Goal: Task Accomplishment & Management: Manage account settings

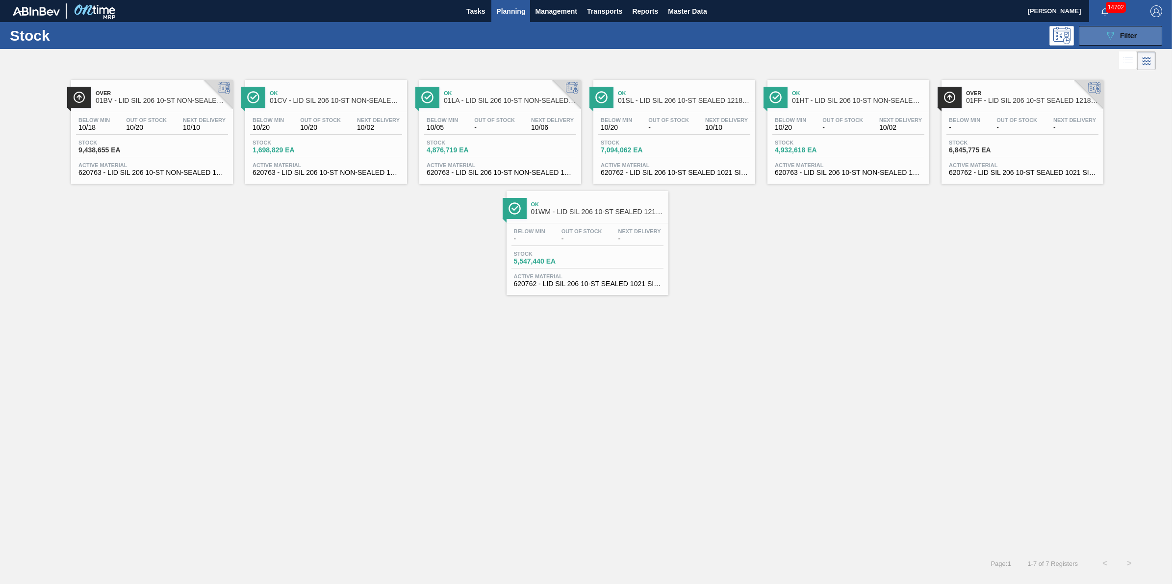
click at [1103, 45] on button "089F7B8B-B2A5-4AFE-B5C0-19BA573D28AC Filter" at bounding box center [1119, 36] width 83 height 20
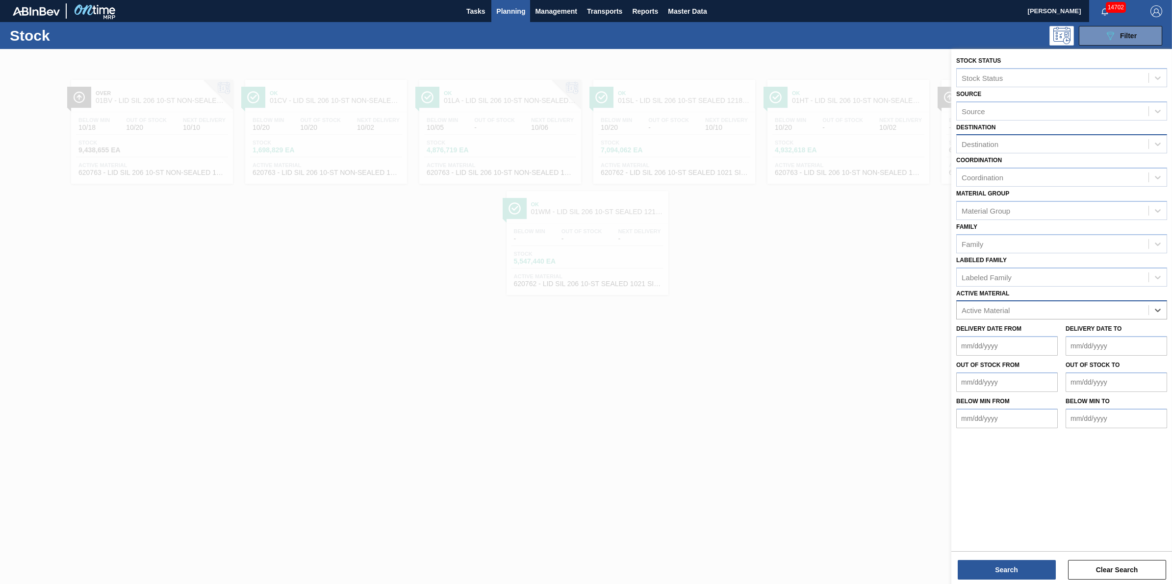
click at [1101, 146] on div "Destination" at bounding box center [1052, 144] width 192 height 14
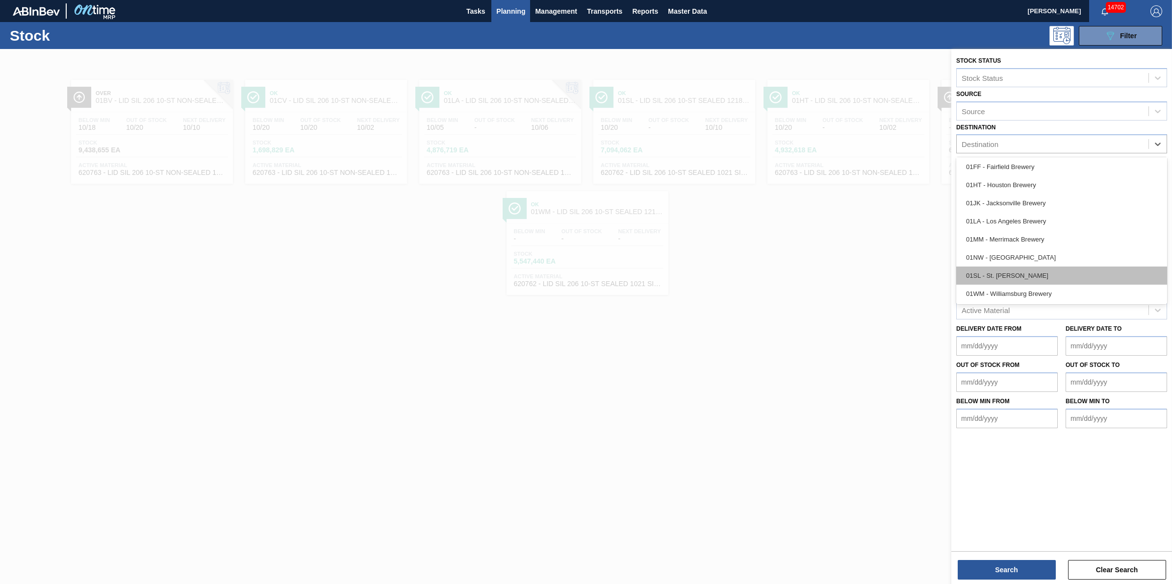
scroll to position [75, 0]
click at [1091, 285] on div "01WM - Williamsburg Brewery" at bounding box center [1061, 293] width 211 height 18
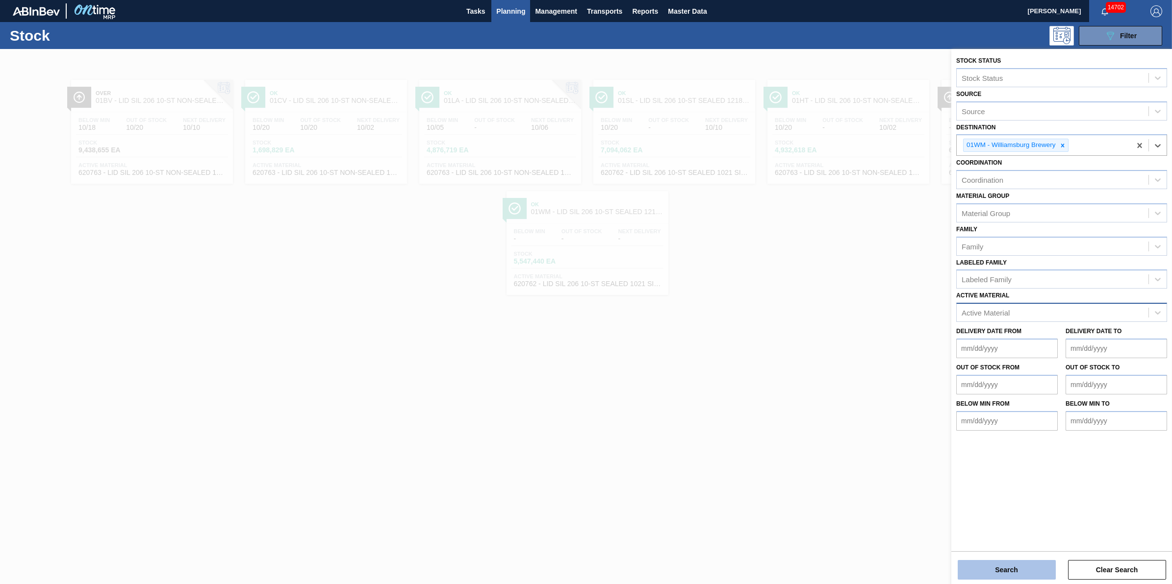
click at [999, 572] on button "Search" at bounding box center [1006, 570] width 98 height 20
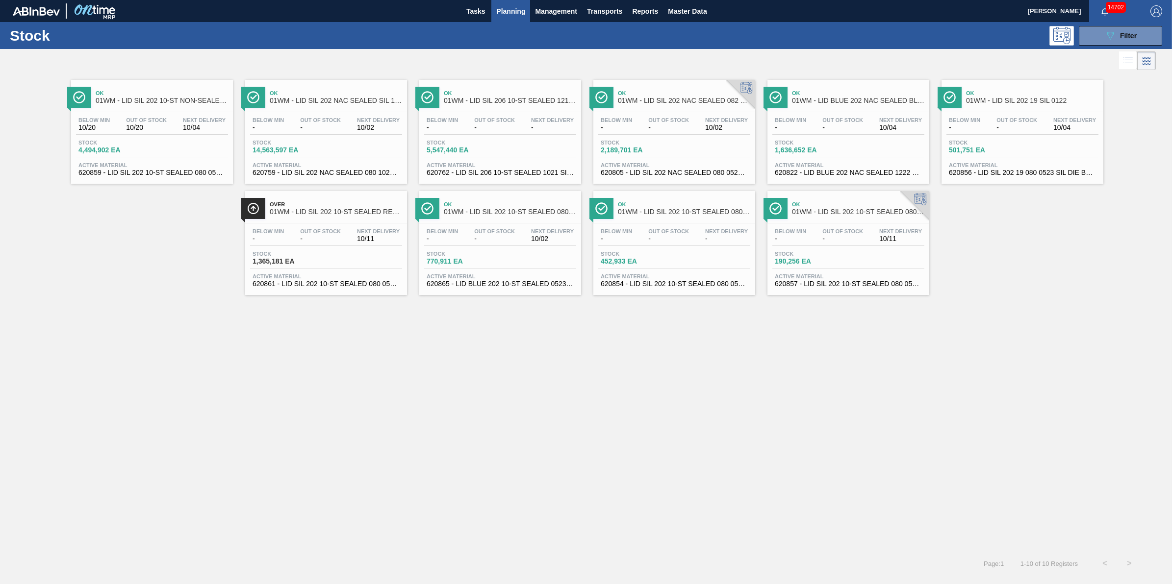
click at [653, 131] on span "-" at bounding box center [668, 127] width 41 height 7
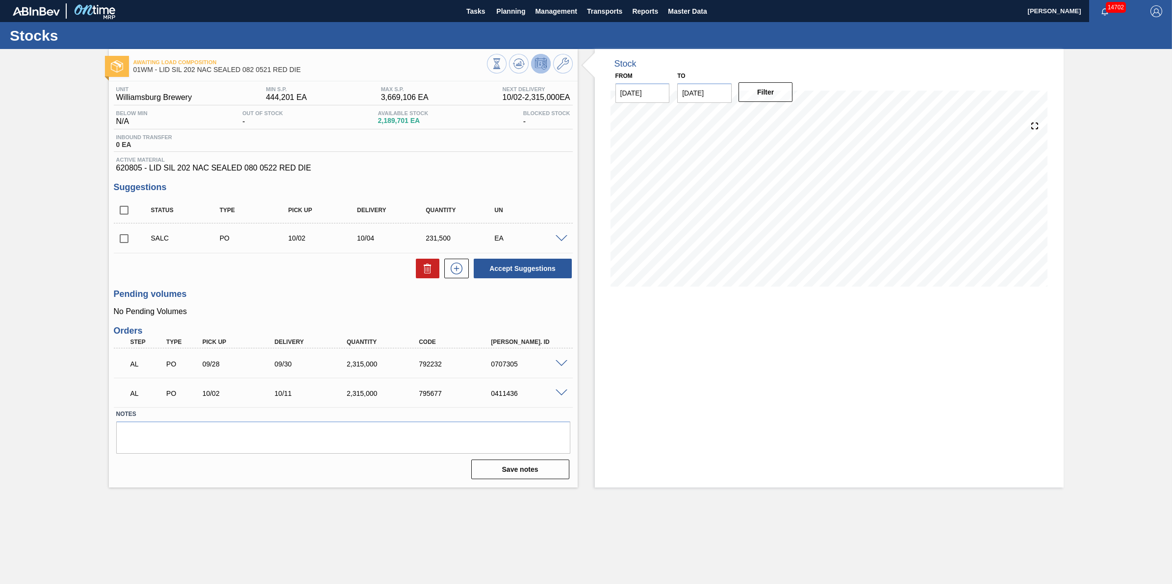
click at [555, 393] on span at bounding box center [561, 393] width 12 height 7
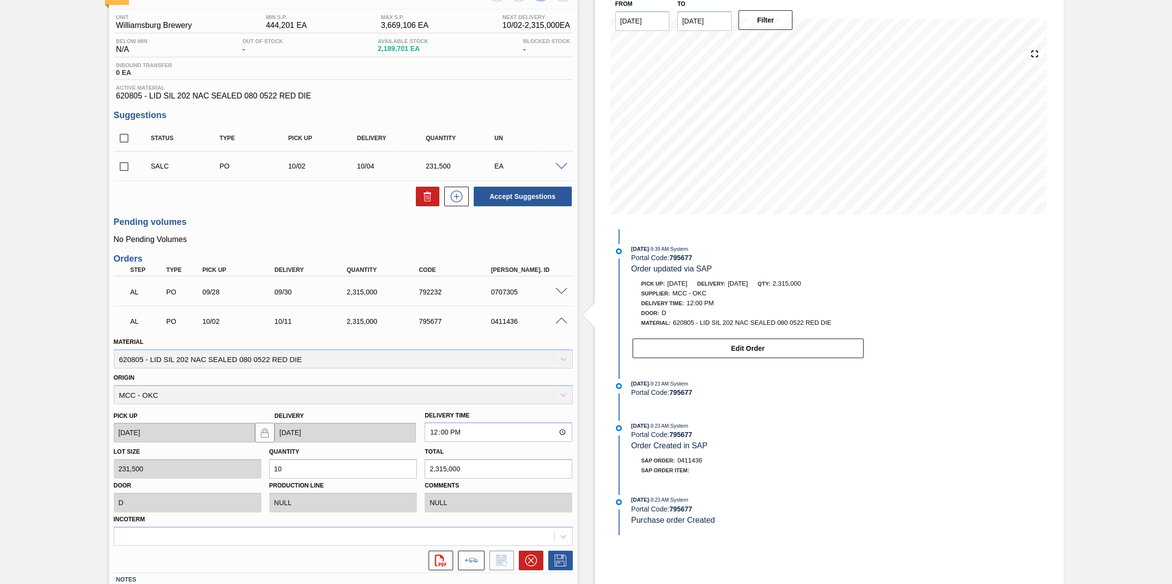
scroll to position [141, 0]
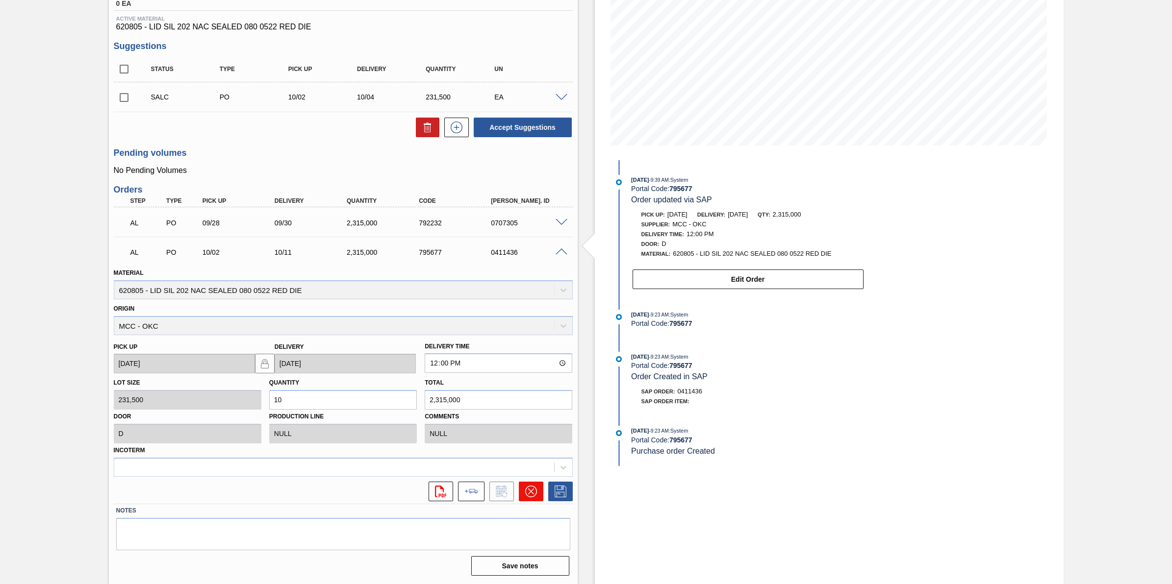
click at [527, 494] on icon at bounding box center [531, 492] width 12 height 12
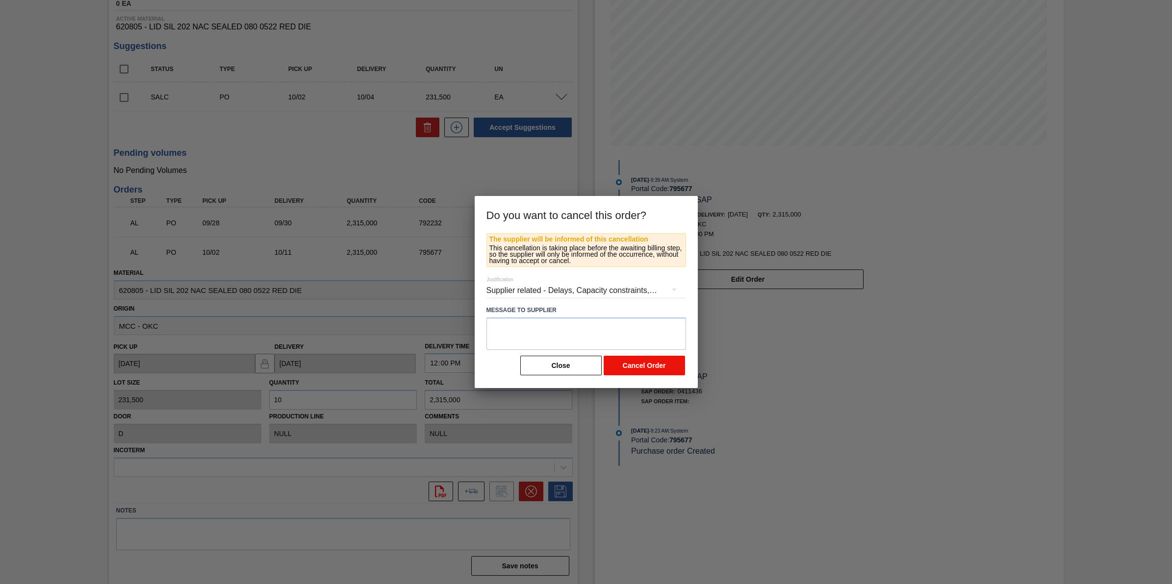
click at [653, 362] on button "Cancel Order" at bounding box center [643, 366] width 81 height 20
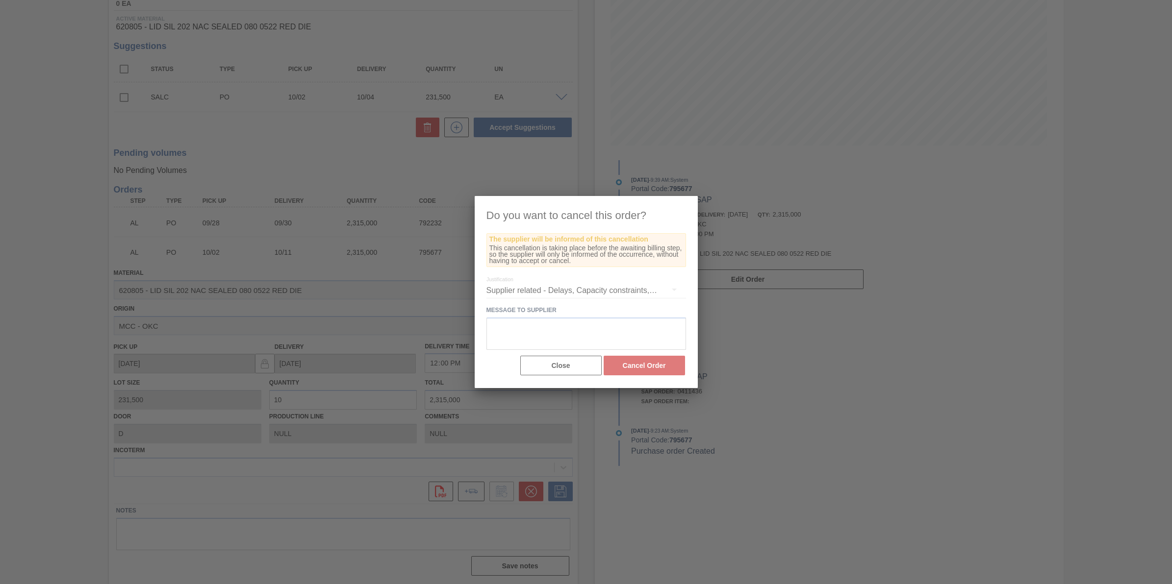
scroll to position [0, 0]
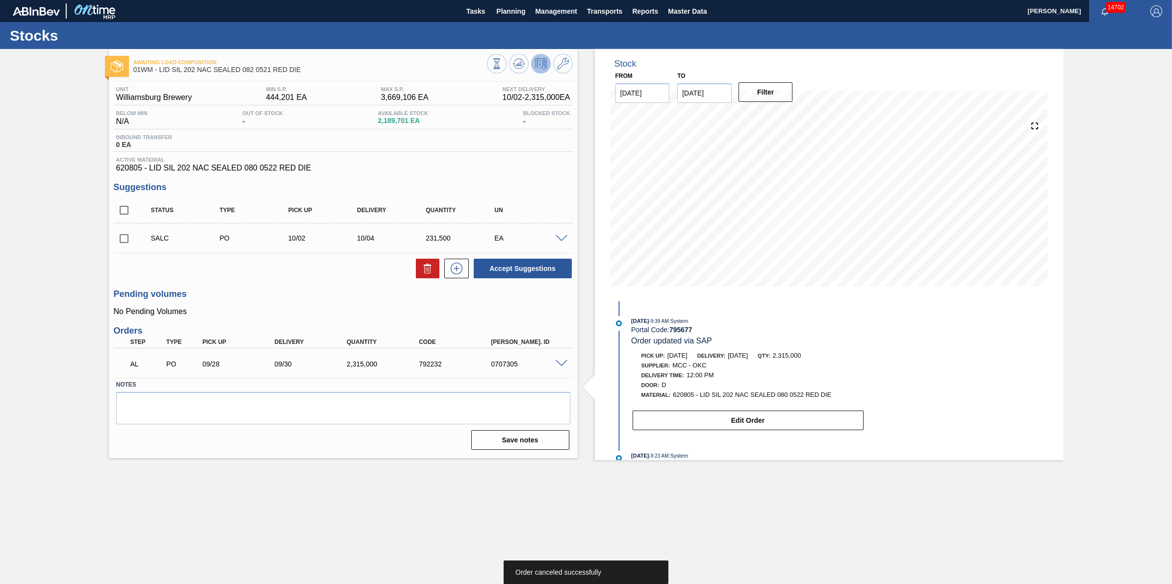
click at [560, 368] on span at bounding box center [561, 363] width 12 height 7
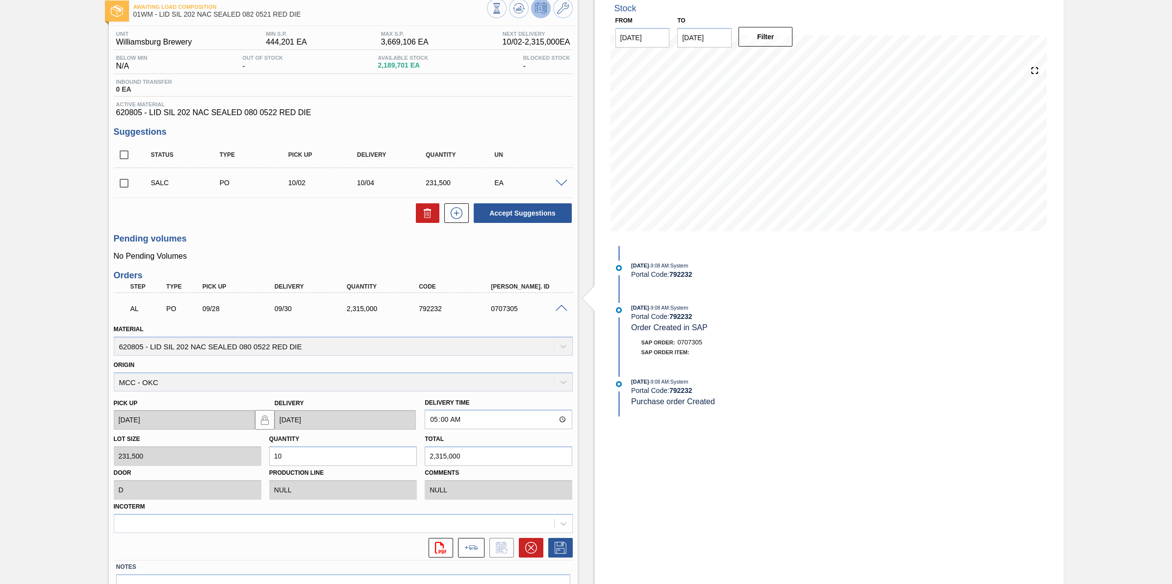
scroll to position [112, 0]
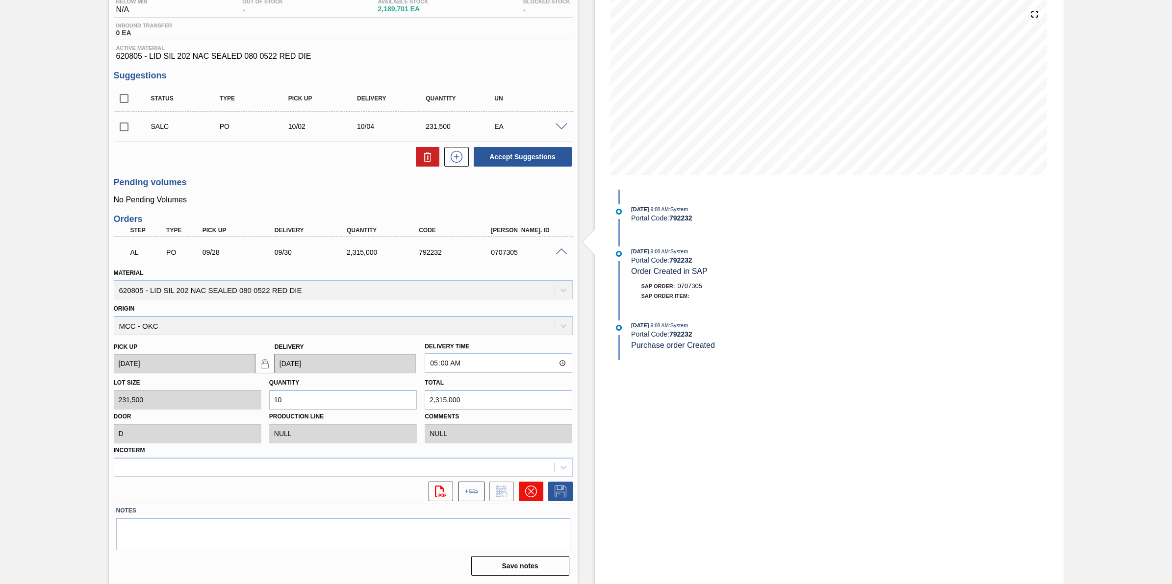
click at [534, 486] on icon at bounding box center [531, 492] width 12 height 12
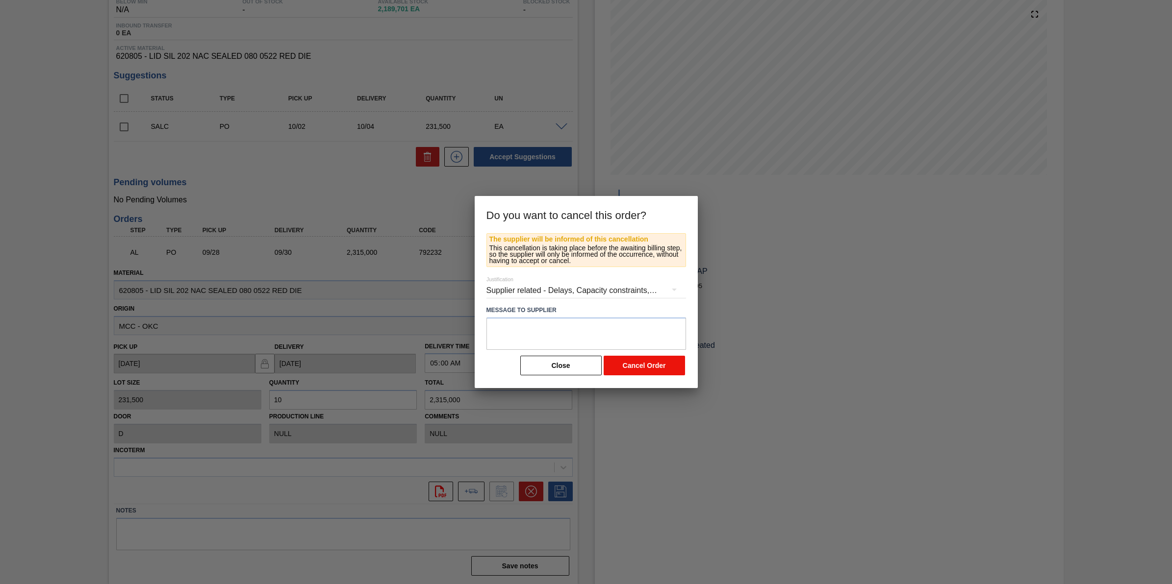
click at [629, 366] on button "Cancel Order" at bounding box center [643, 366] width 81 height 20
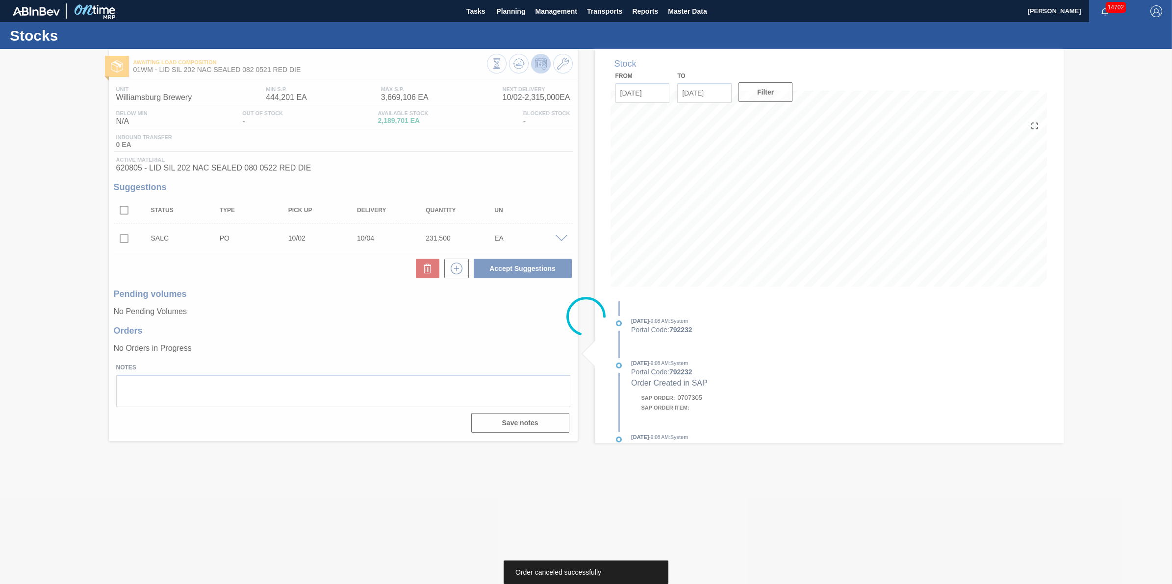
scroll to position [0, 0]
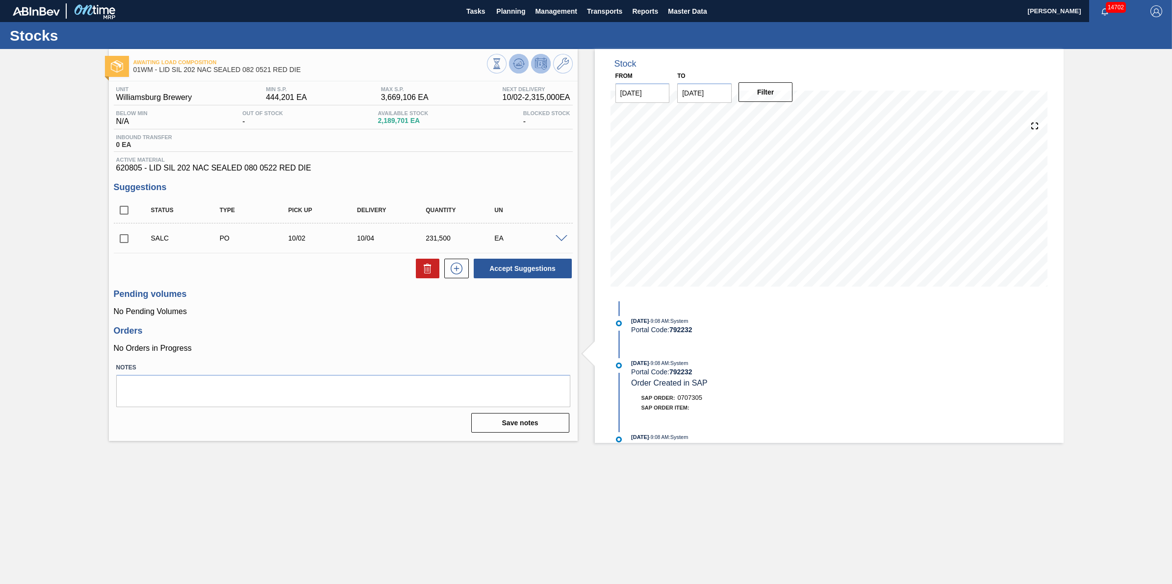
click at [518, 65] on icon at bounding box center [518, 63] width 6 height 4
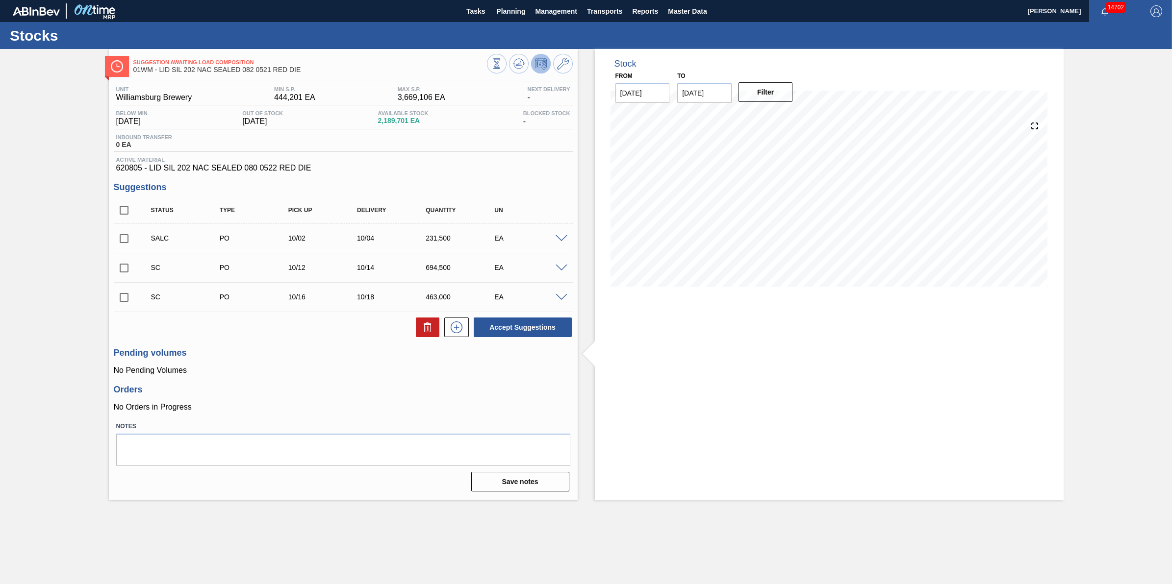
click at [505, 23] on div "Stocks" at bounding box center [586, 35] width 1172 height 27
click at [508, 17] on button "Planning" at bounding box center [510, 11] width 39 height 22
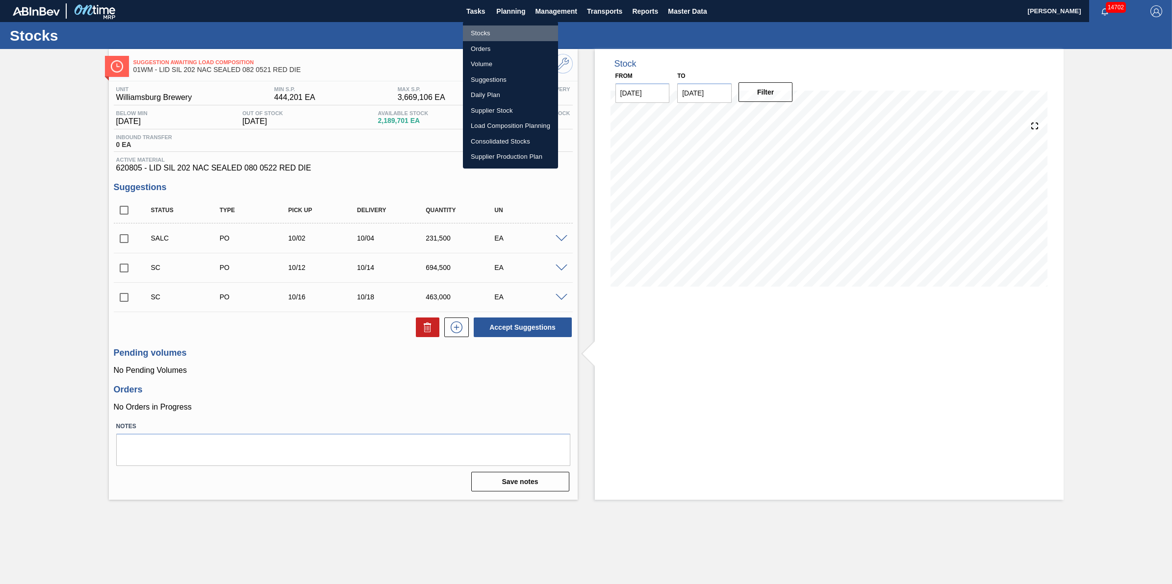
click at [501, 32] on li "Stocks" at bounding box center [510, 33] width 95 height 16
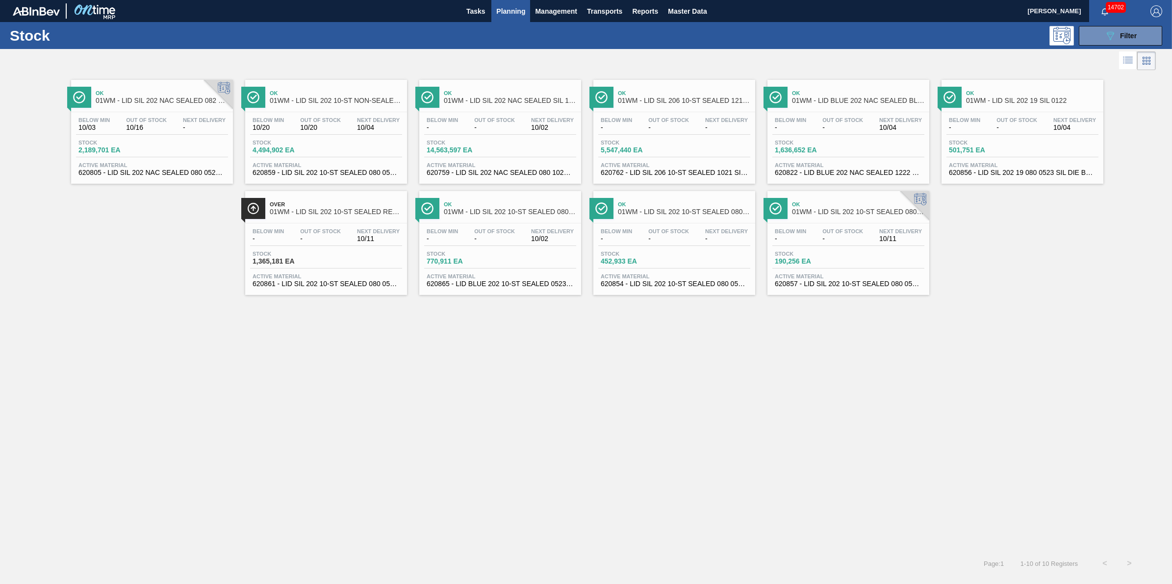
click at [518, 119] on div "Below Min - Out Of Stock - Next Delivery 10/02" at bounding box center [500, 126] width 152 height 18
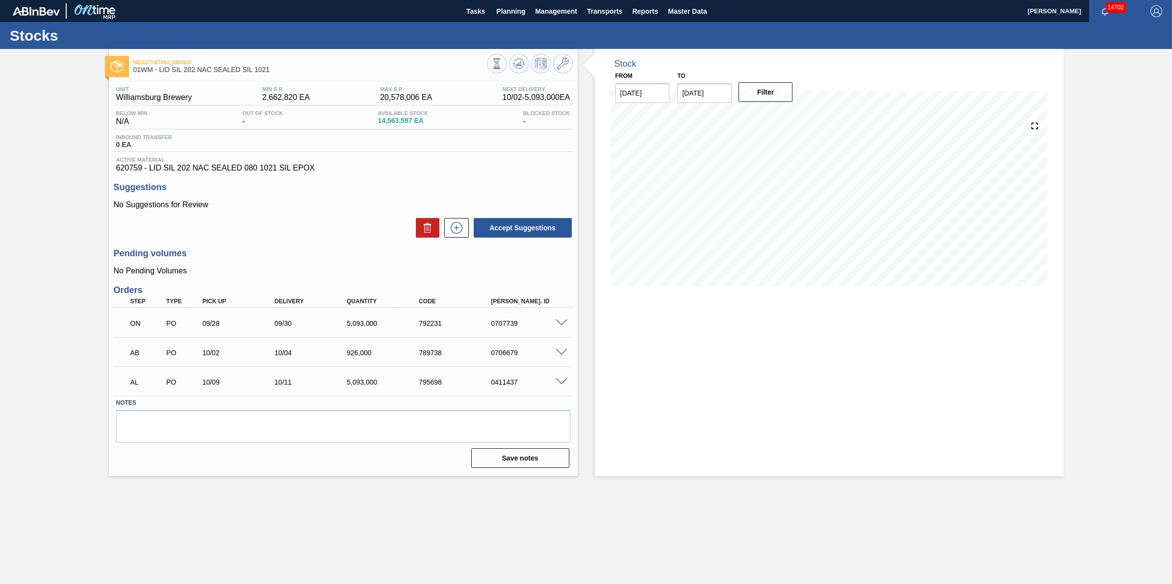
click at [559, 324] on span at bounding box center [561, 323] width 12 height 7
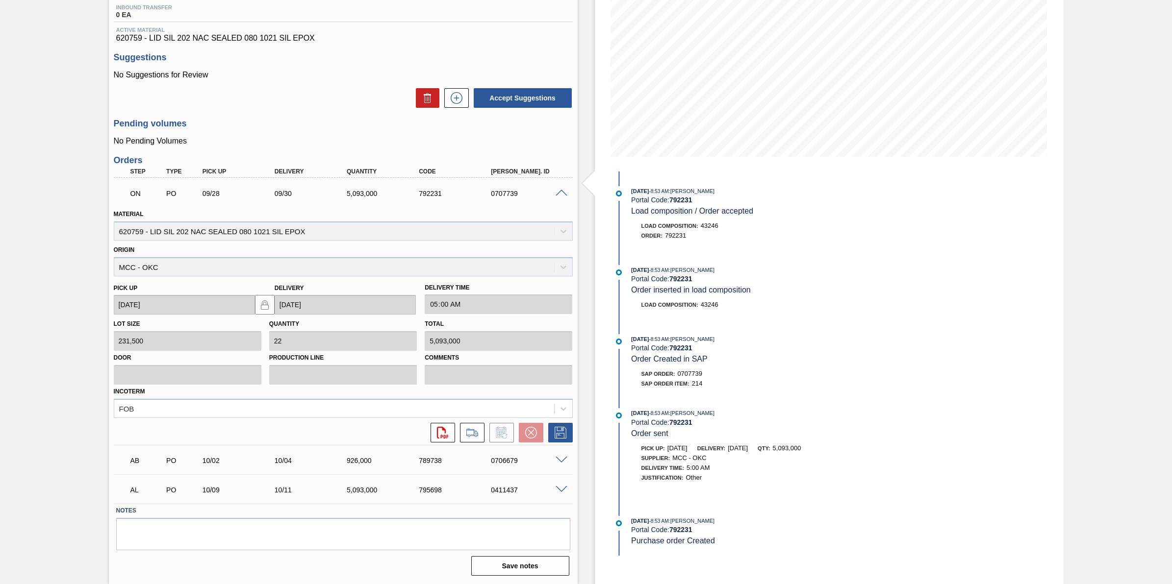
scroll to position [130, 0]
click at [476, 431] on icon at bounding box center [472, 433] width 16 height 12
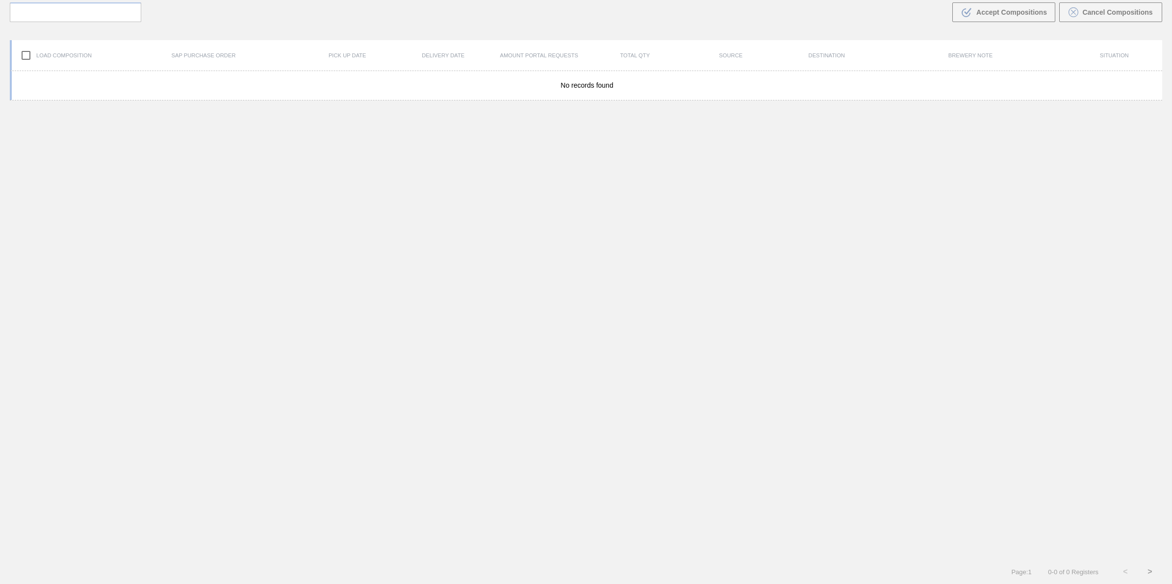
scroll to position [70, 0]
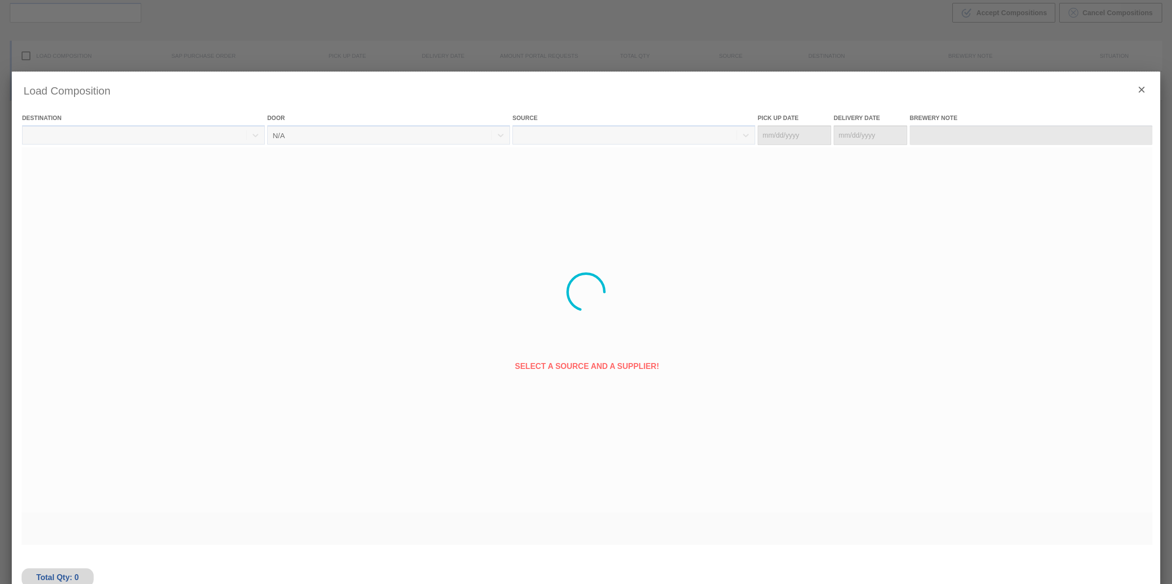
type Date "[DATE]"
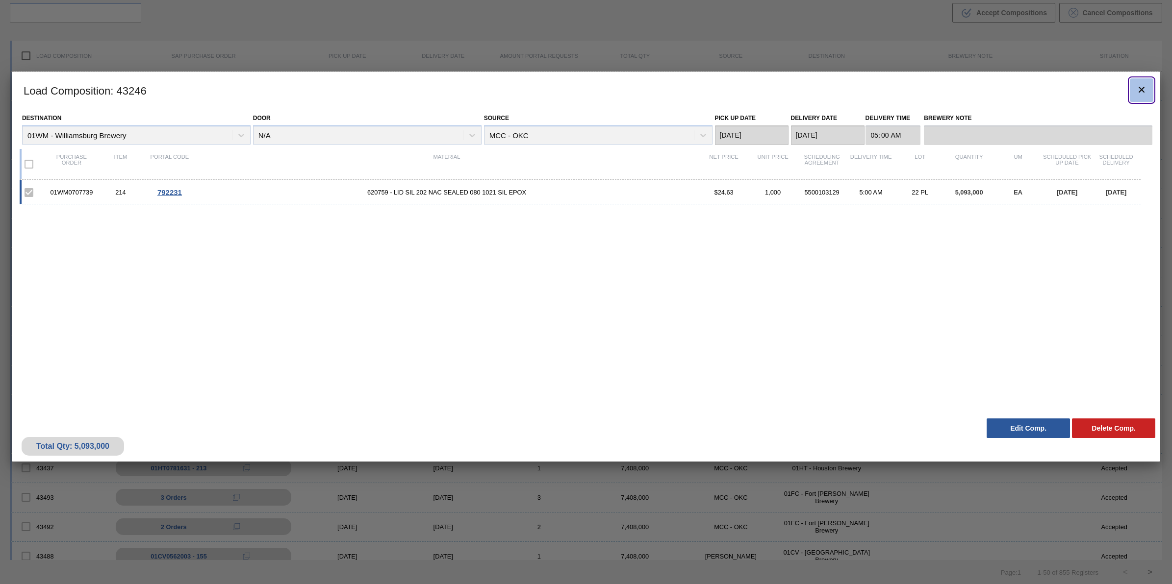
click at [1141, 79] on button "botão de ícone" at bounding box center [1141, 90] width 24 height 24
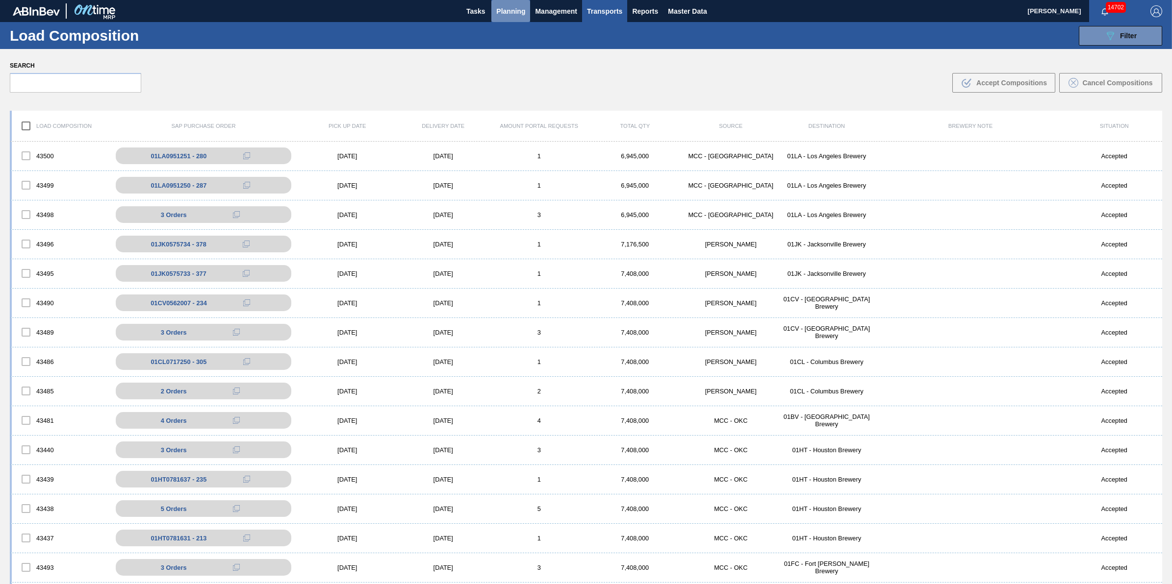
click at [502, 19] on button "Planning" at bounding box center [510, 11] width 39 height 22
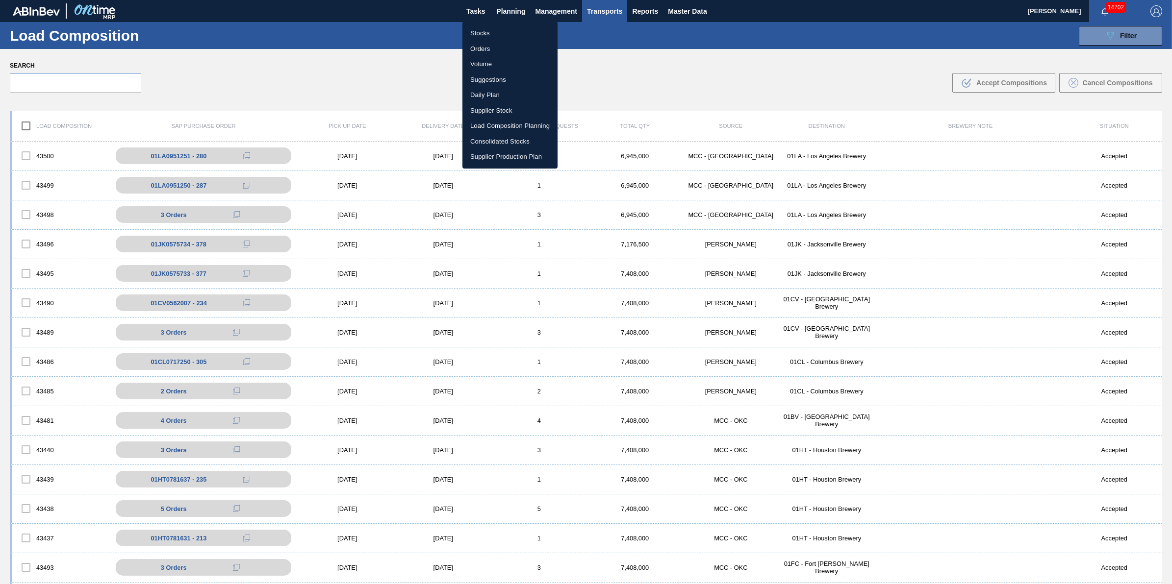
drag, startPoint x: 491, startPoint y: 35, endPoint x: 496, endPoint y: 37, distance: 5.7
click at [491, 35] on li "Stocks" at bounding box center [509, 33] width 95 height 16
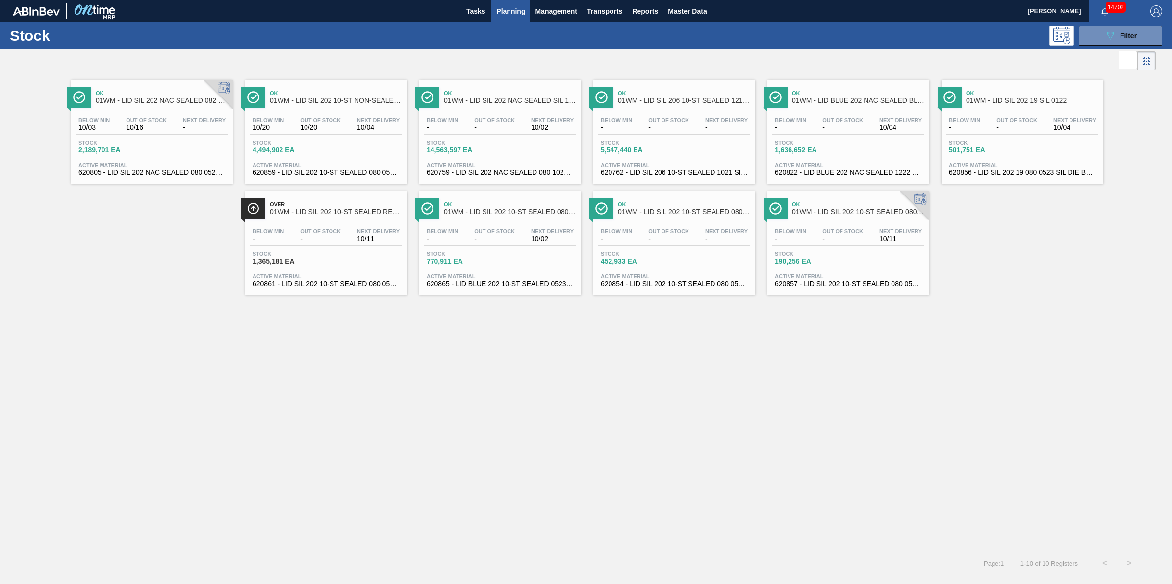
click at [453, 136] on div "Below Min - Out Of Stock - Next Delivery 10/02 Stock 14,563,597 EA Active Mater…" at bounding box center [500, 145] width 162 height 67
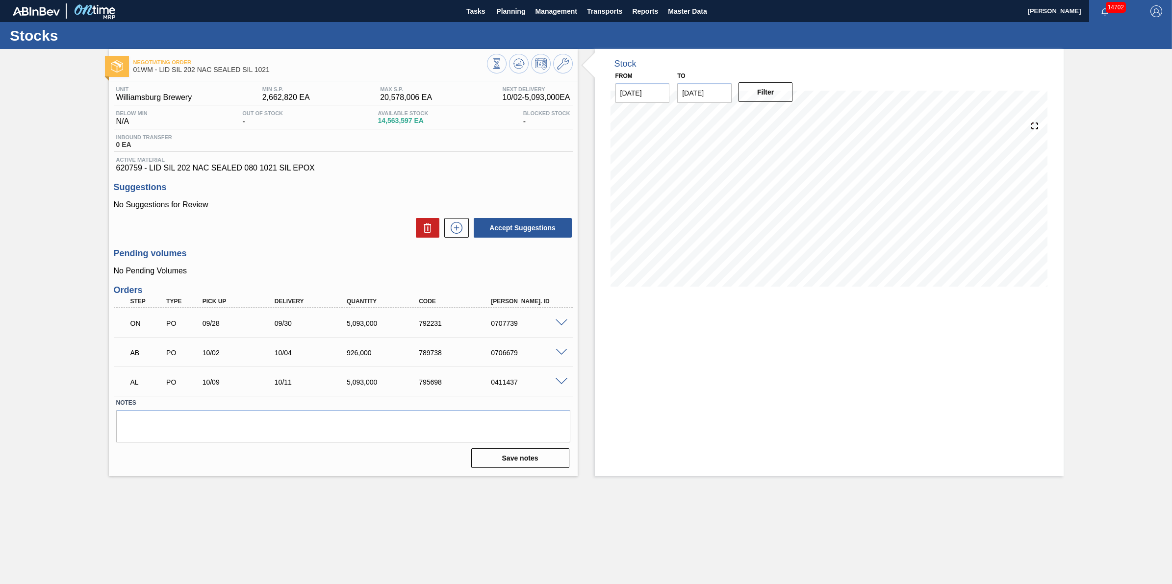
click at [555, 322] on span at bounding box center [561, 323] width 12 height 7
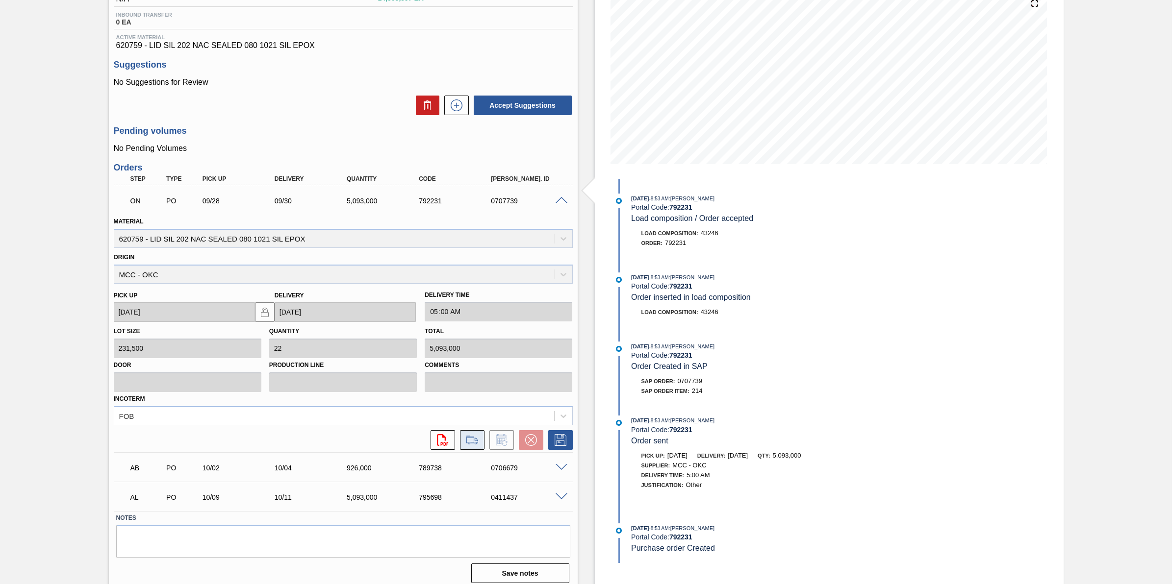
click at [467, 441] on icon at bounding box center [472, 440] width 16 height 12
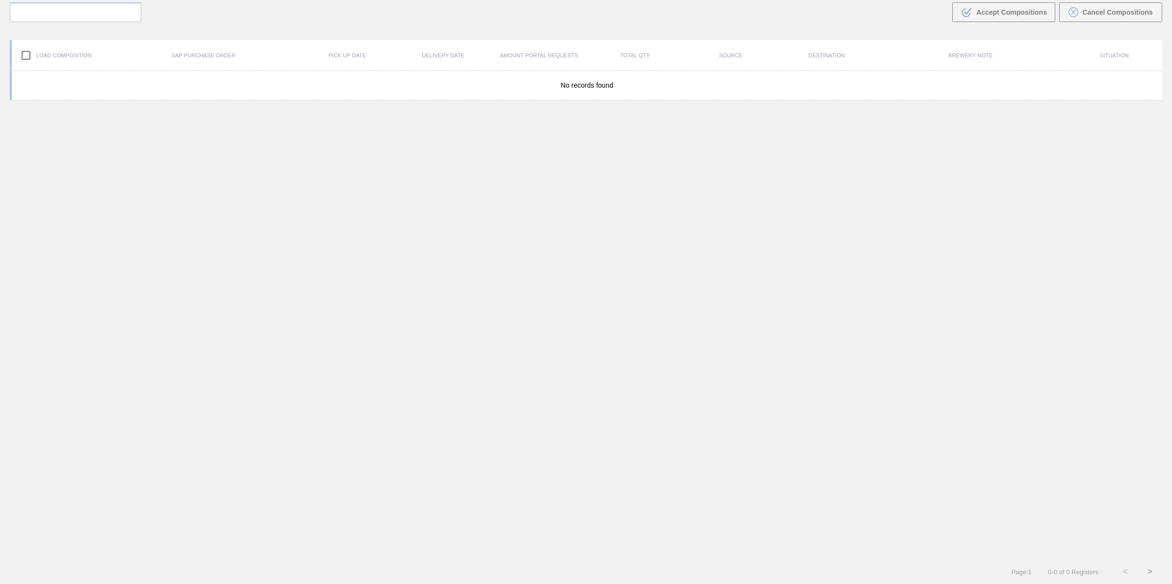
scroll to position [70, 0]
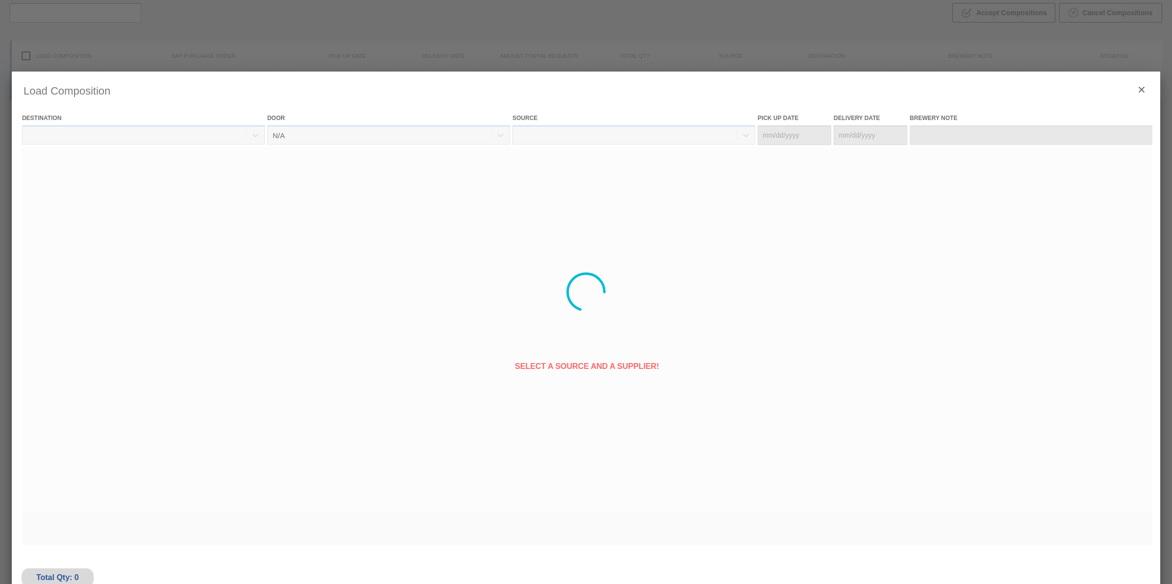
type Date "[DATE]"
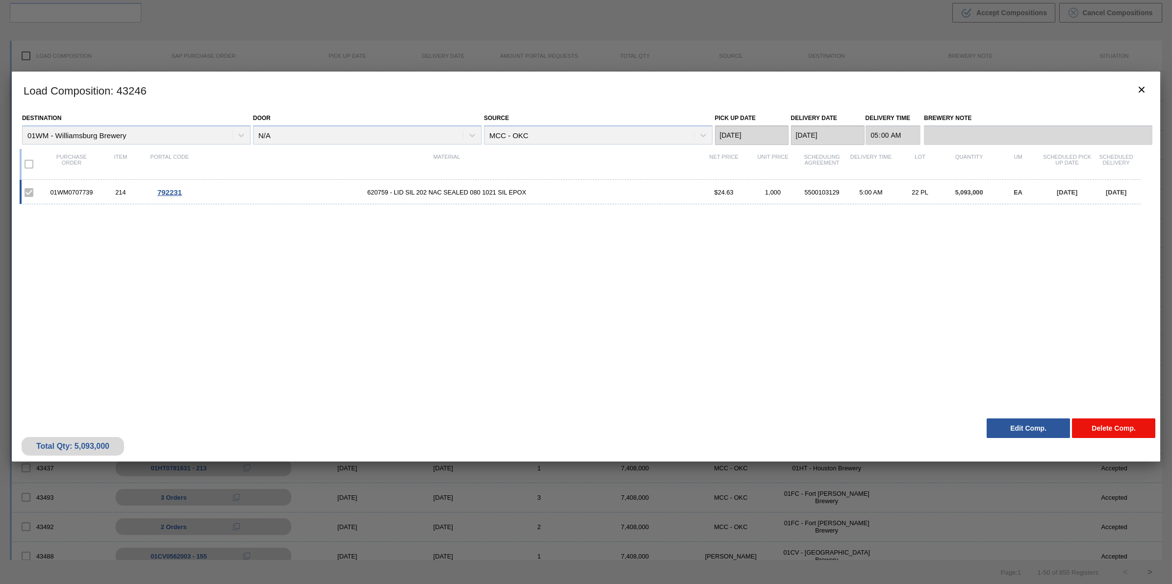
click at [1087, 430] on button "Delete Comp." at bounding box center [1113, 429] width 83 height 20
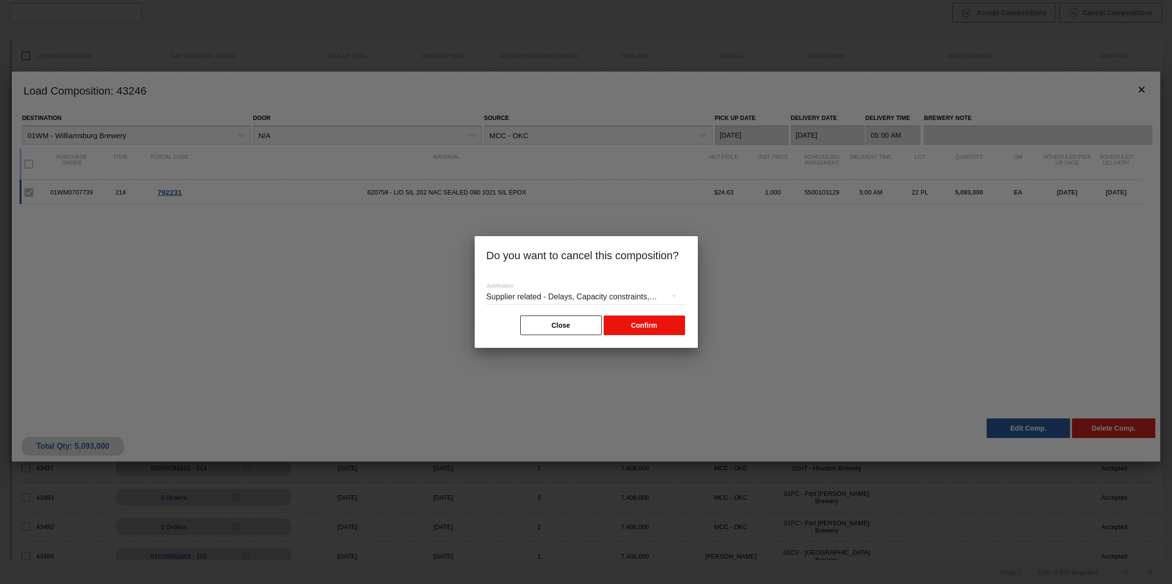
click at [652, 320] on button "Confirm" at bounding box center [643, 326] width 81 height 20
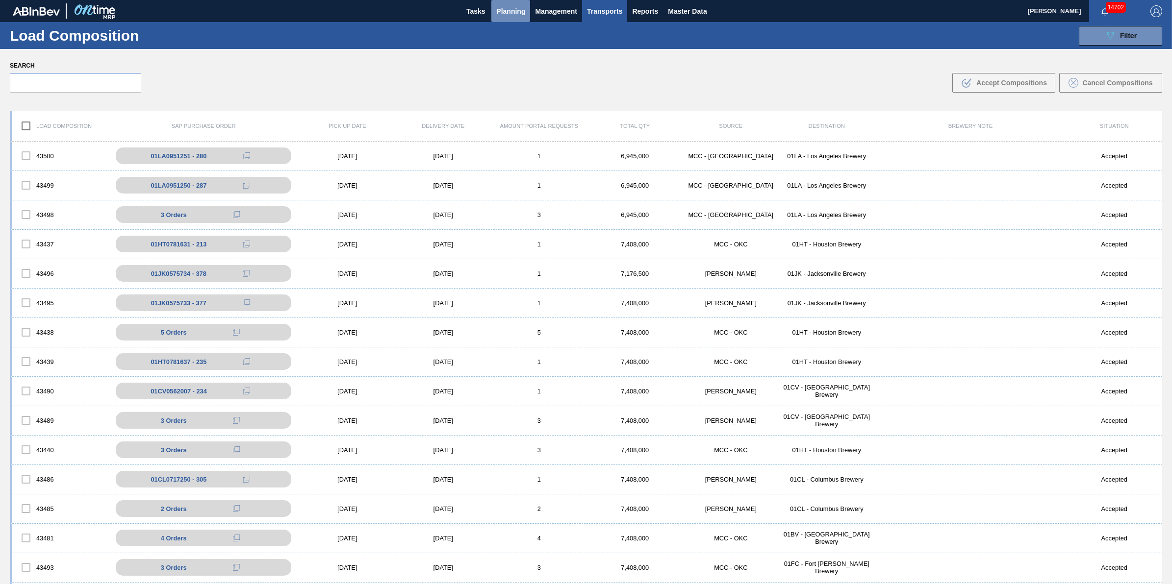
click at [510, 11] on span "Planning" at bounding box center [510, 11] width 29 height 12
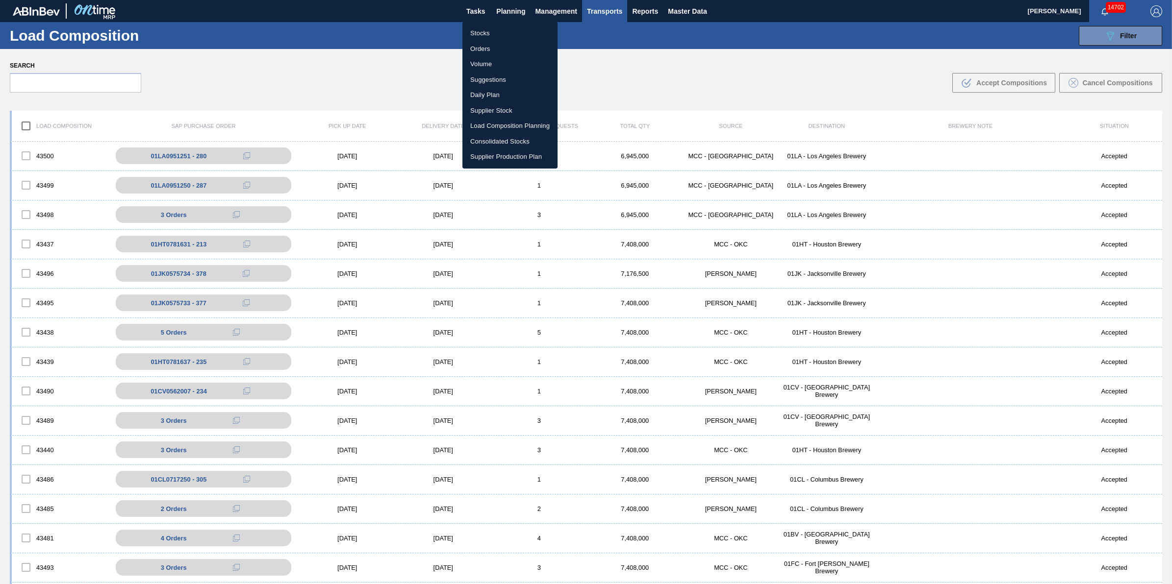
click at [516, 30] on li "Stocks" at bounding box center [509, 33] width 95 height 16
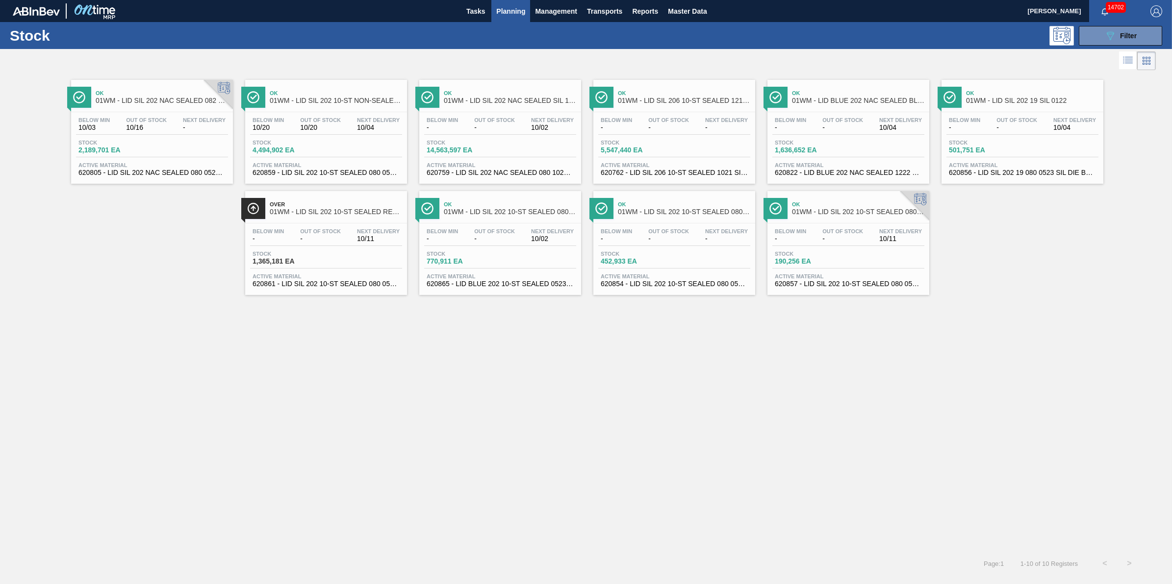
click at [466, 131] on div "Below Min - Out Of Stock - Next Delivery 10/02" at bounding box center [500, 126] width 152 height 18
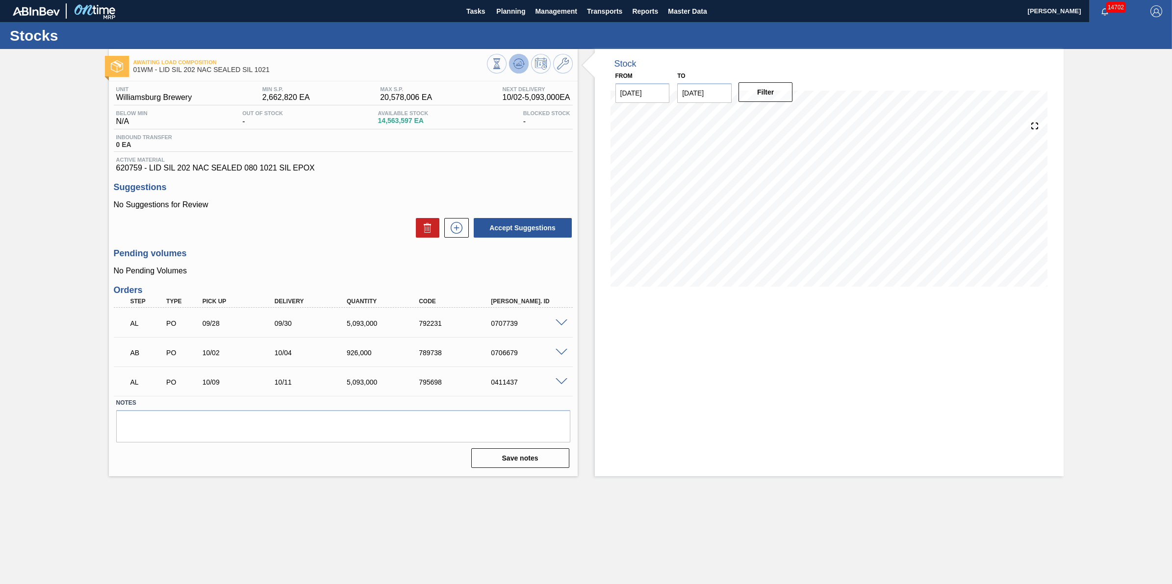
click at [525, 65] on button at bounding box center [519, 64] width 20 height 20
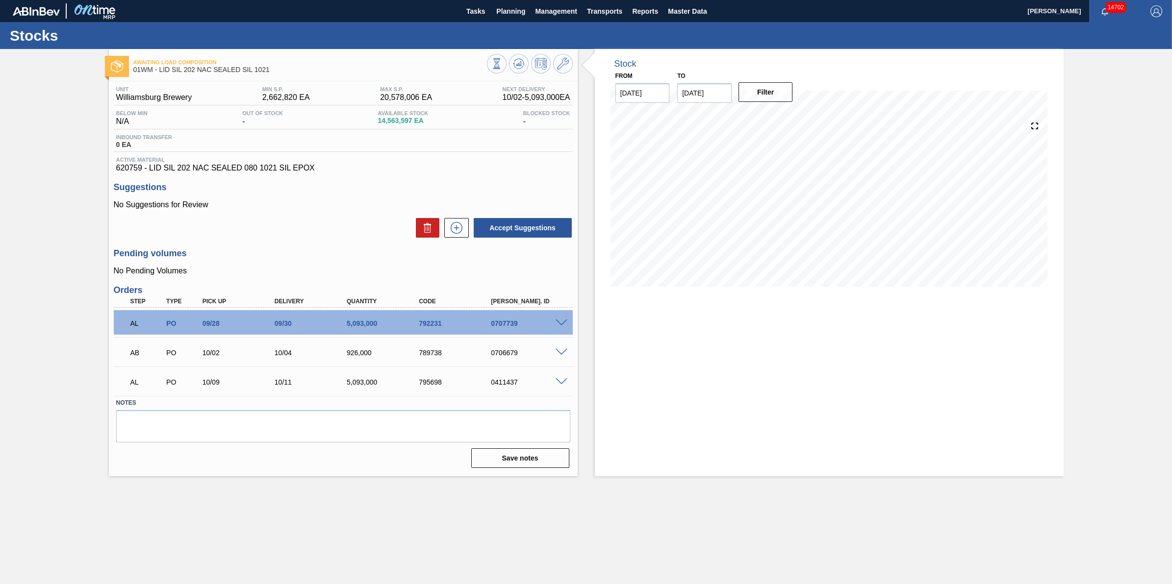
click at [557, 320] on div at bounding box center [563, 322] width 20 height 7
click at [559, 322] on span at bounding box center [561, 323] width 12 height 7
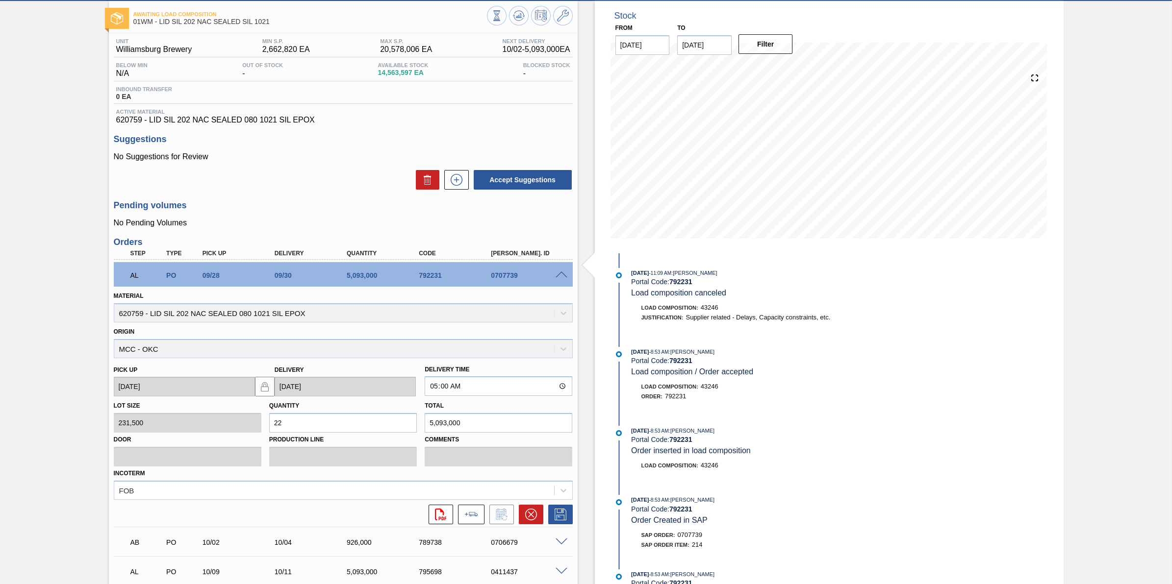
scroll to position [130, 0]
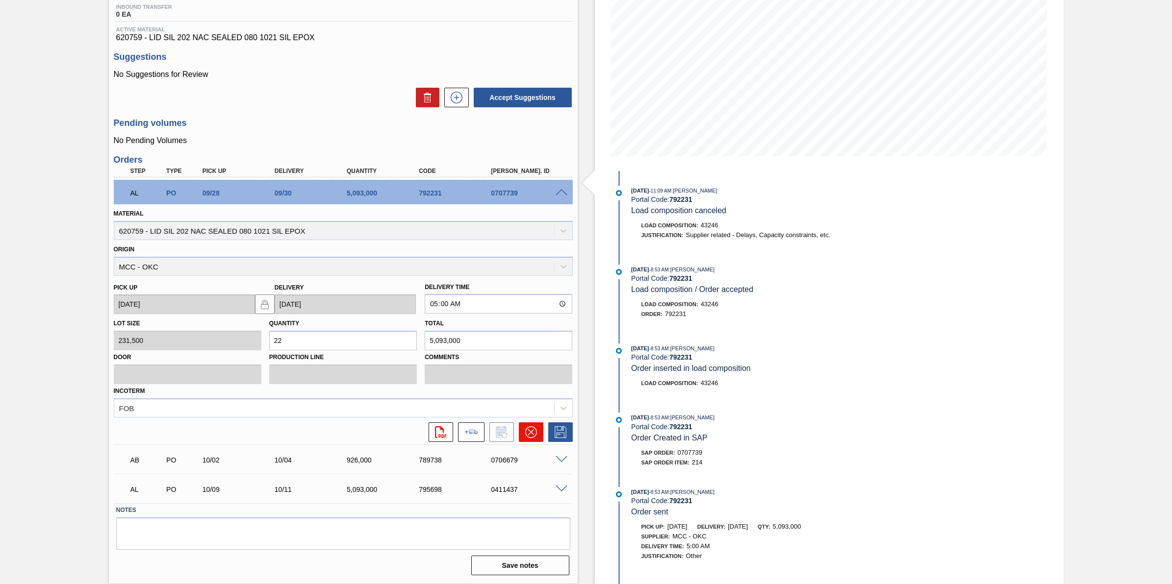
click at [531, 433] on icon at bounding box center [531, 432] width 12 height 12
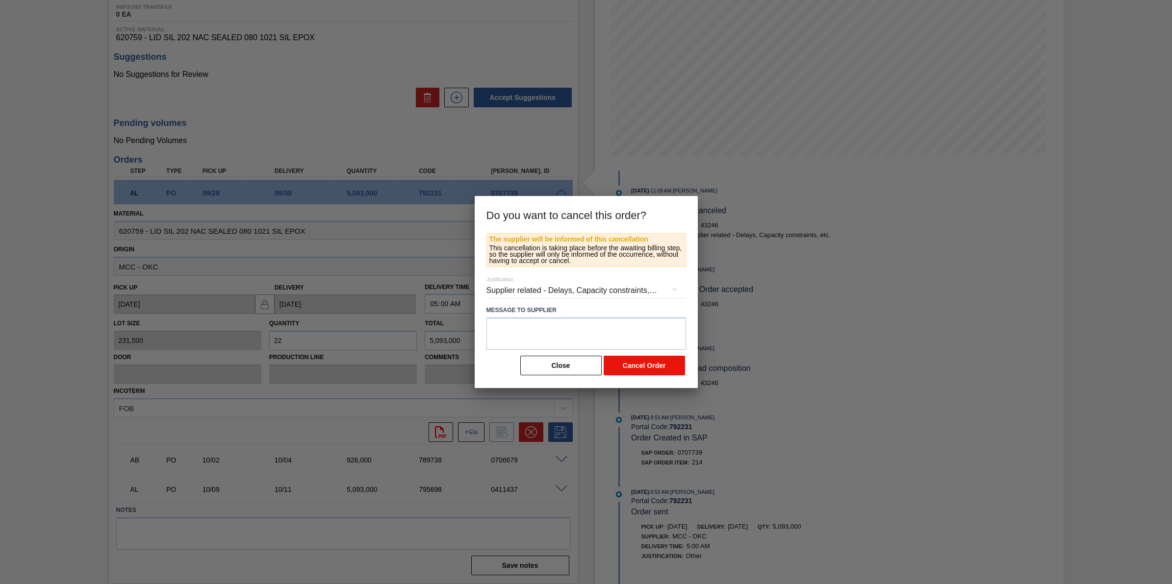
click at [616, 365] on button "Cancel Order" at bounding box center [643, 366] width 81 height 20
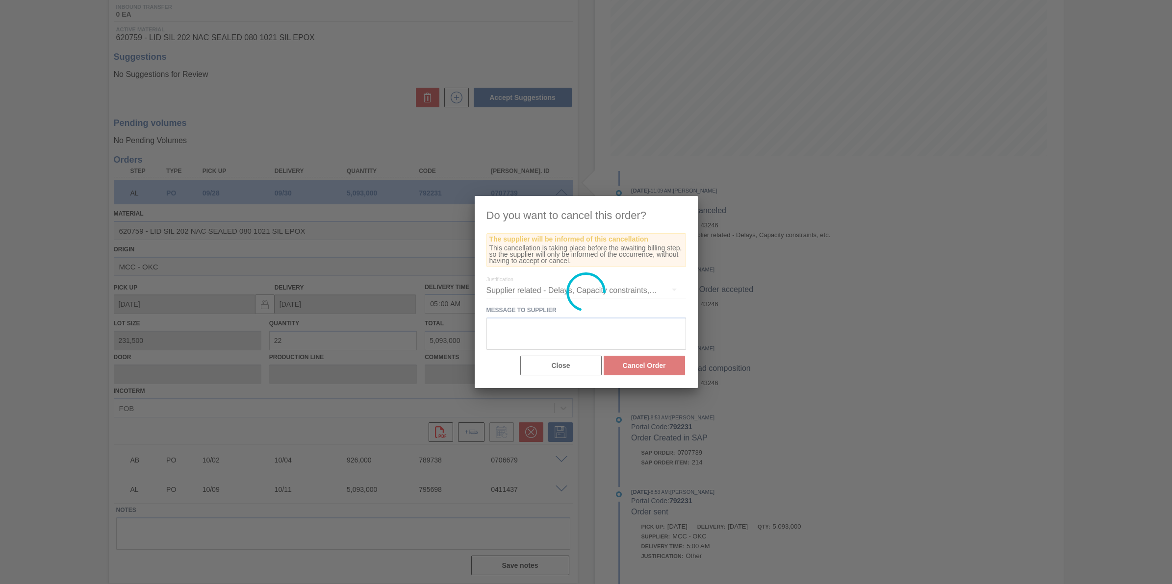
scroll to position [0, 0]
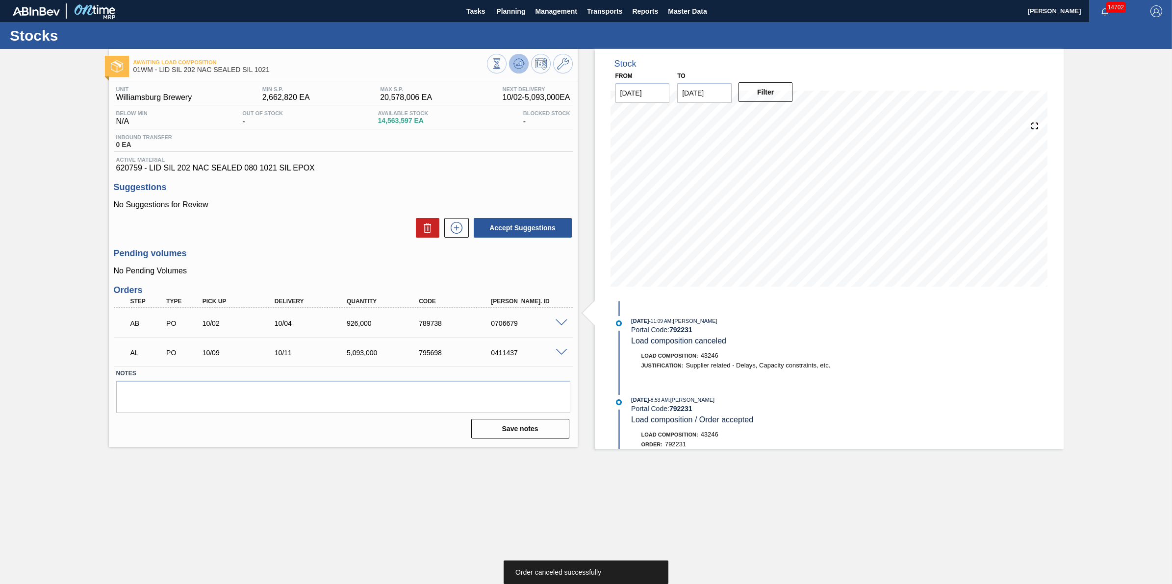
click at [518, 70] on button at bounding box center [519, 64] width 20 height 20
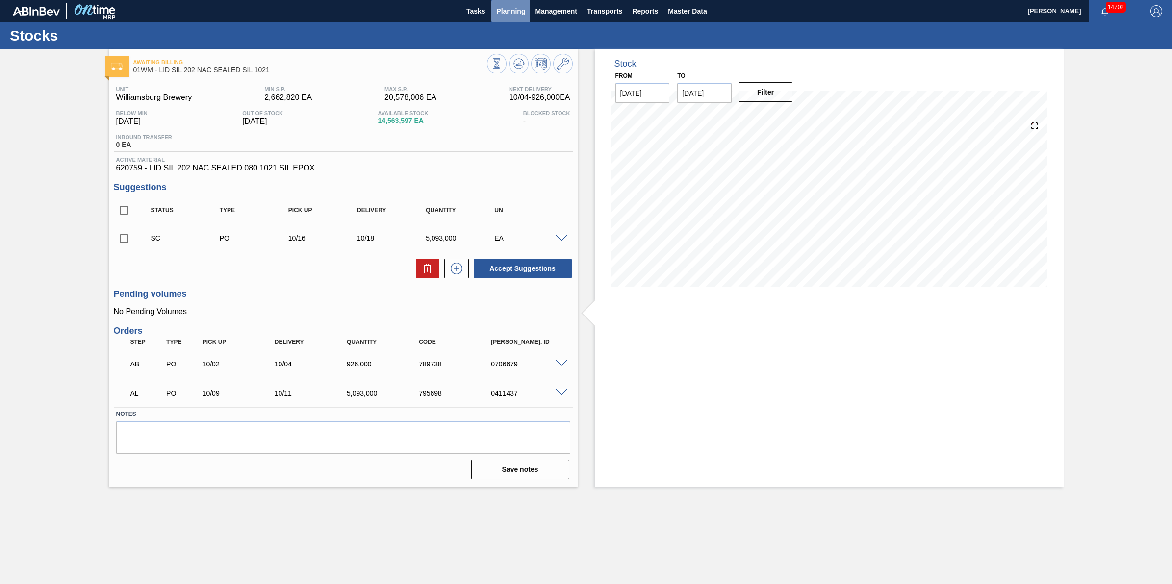
click at [498, 14] on span "Planning" at bounding box center [510, 11] width 29 height 12
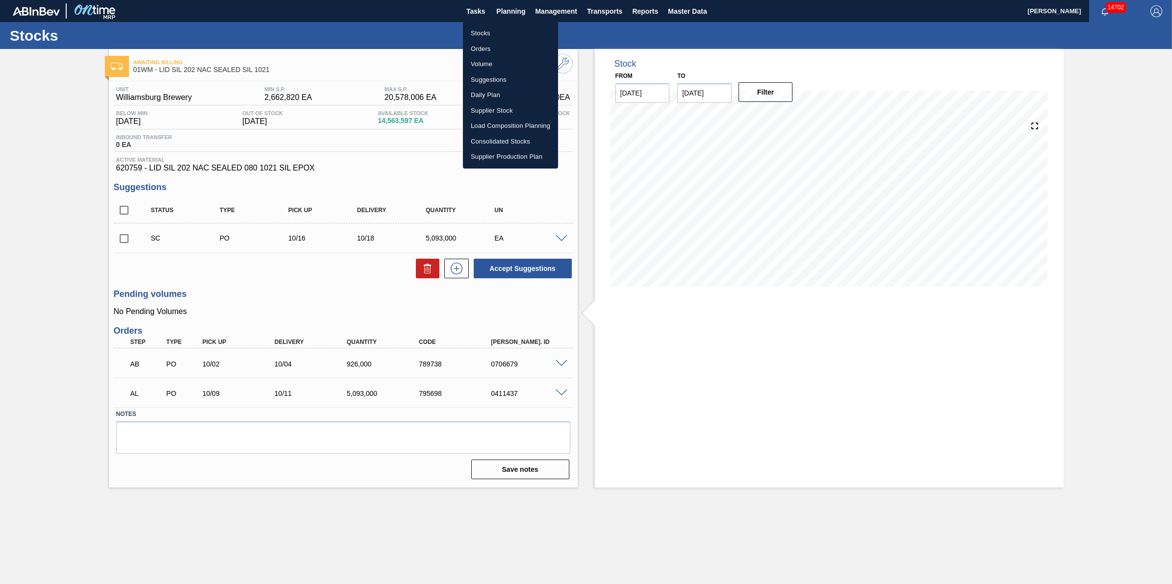
click at [499, 26] on li "Stocks" at bounding box center [510, 33] width 95 height 16
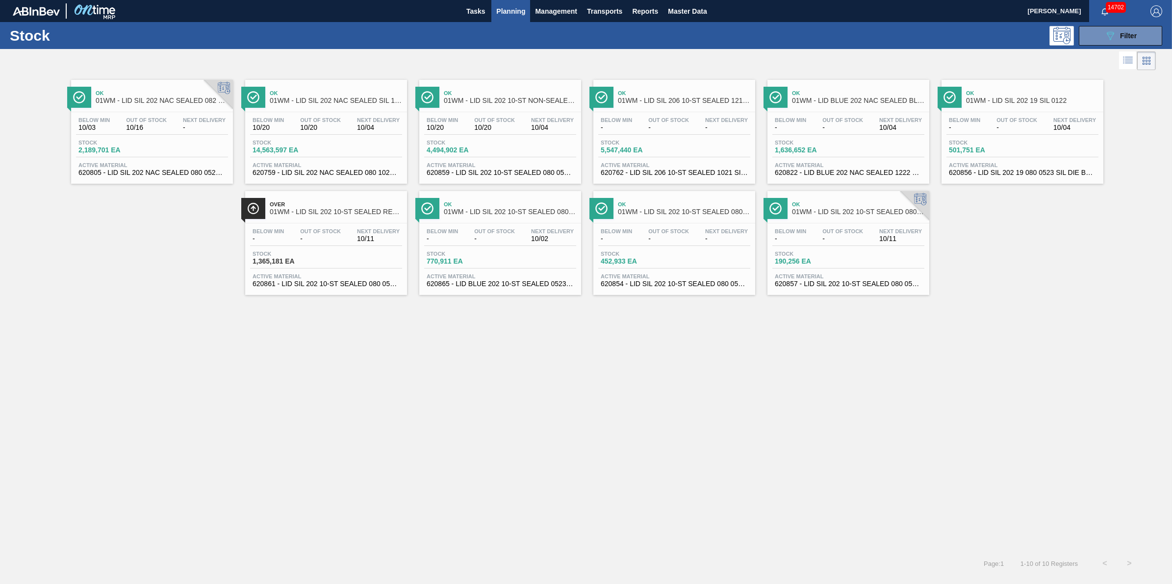
click at [521, 16] on span "Planning" at bounding box center [510, 11] width 29 height 12
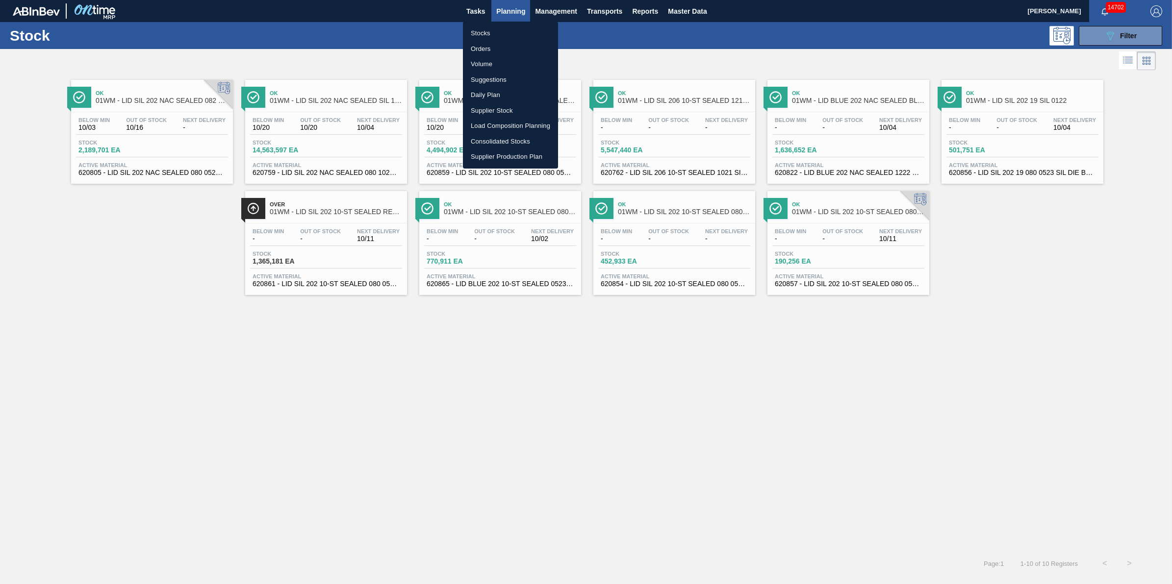
click at [513, 33] on li "Stocks" at bounding box center [510, 33] width 95 height 16
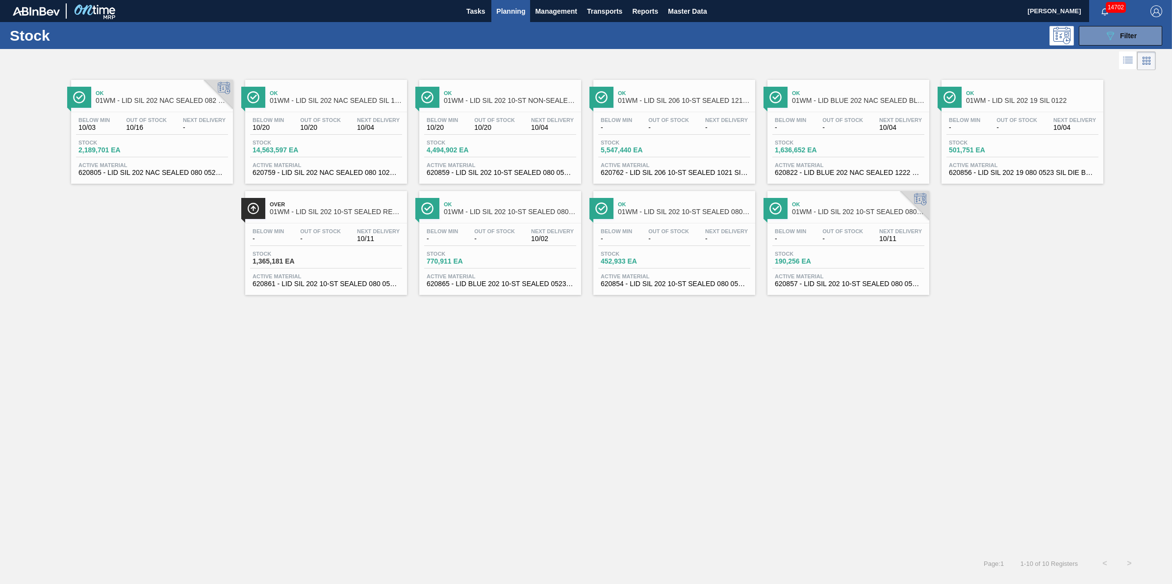
click at [515, 18] on button "Planning" at bounding box center [510, 11] width 39 height 22
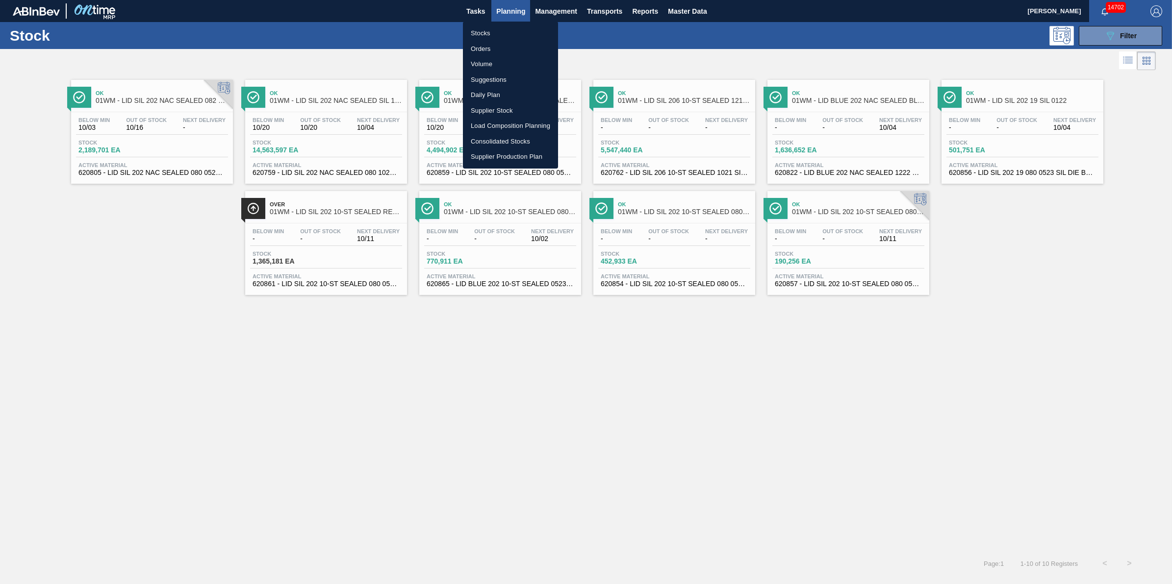
click at [515, 32] on li "Stocks" at bounding box center [510, 33] width 95 height 16
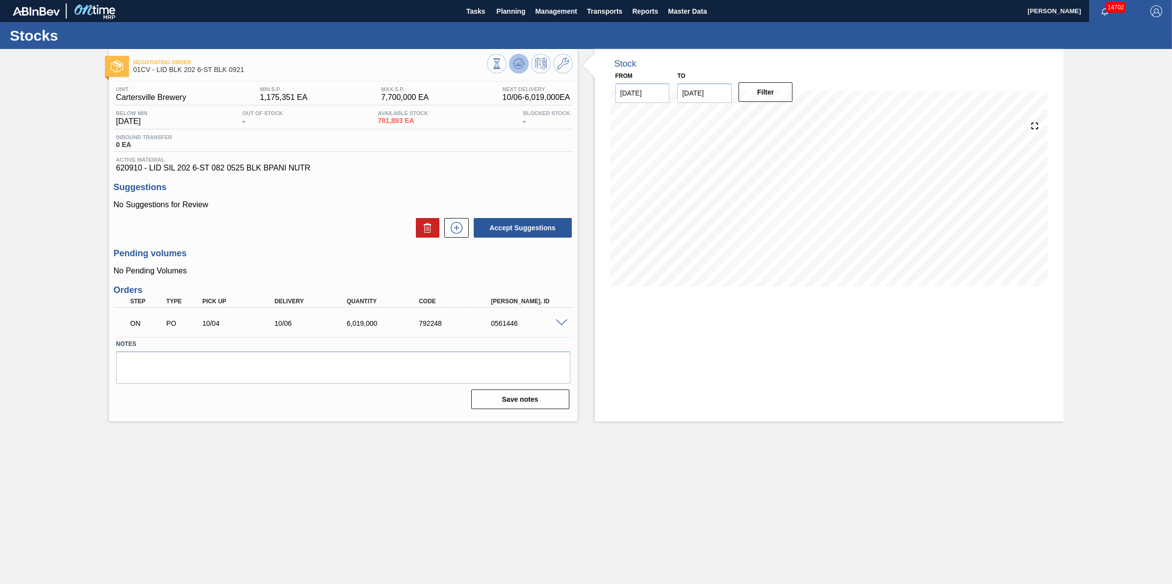
click at [518, 61] on icon at bounding box center [519, 64] width 12 height 12
